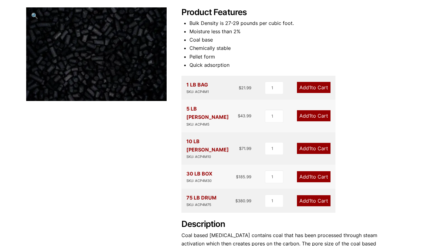
scroll to position [38, 0]
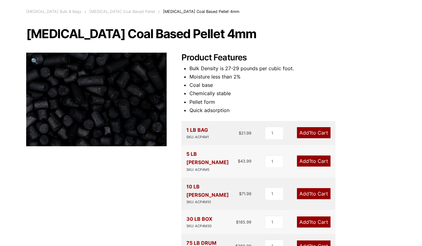
click at [103, 123] on img at bounding box center [89, 71] width 308 height 205
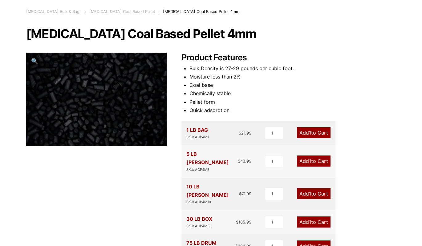
click at [35, 61] on span "🔍" at bounding box center [34, 61] width 7 height 7
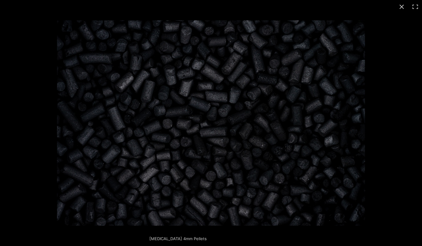
click at [132, 127] on img "Full screen image" at bounding box center [211, 122] width 308 height 205
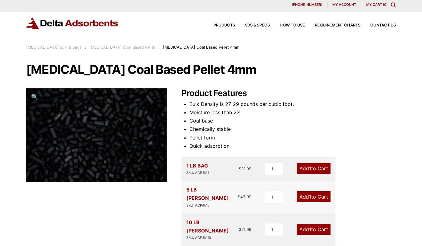
scroll to position [0, 0]
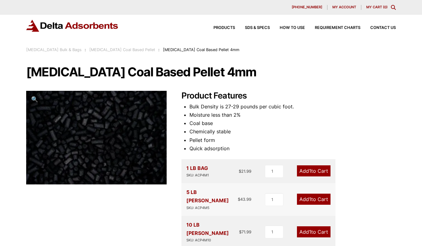
click at [64, 48] on link "[MEDICAL_DATA] Bulk & Bags" at bounding box center [53, 49] width 55 height 5
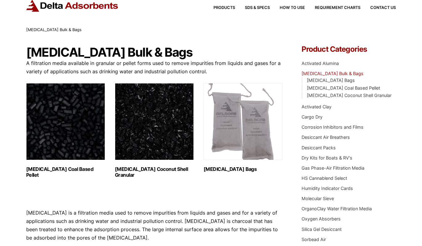
scroll to position [20, 0]
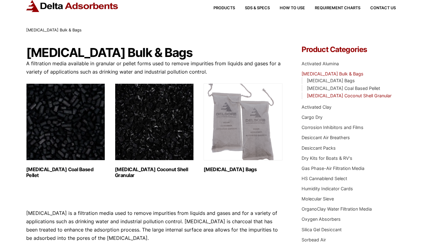
click at [347, 95] on link "[MEDICAL_DATA] Coconut Shell Granular" at bounding box center [349, 95] width 85 height 5
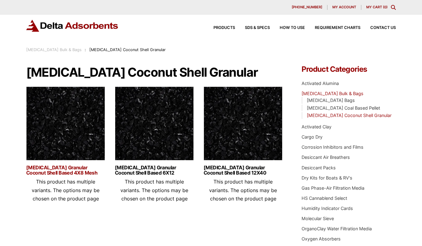
click at [65, 171] on link "[MEDICAL_DATA] Granular Coconut Shell Based 4X8 Mesh" at bounding box center [65, 170] width 79 height 10
